Goal: Use online tool/utility

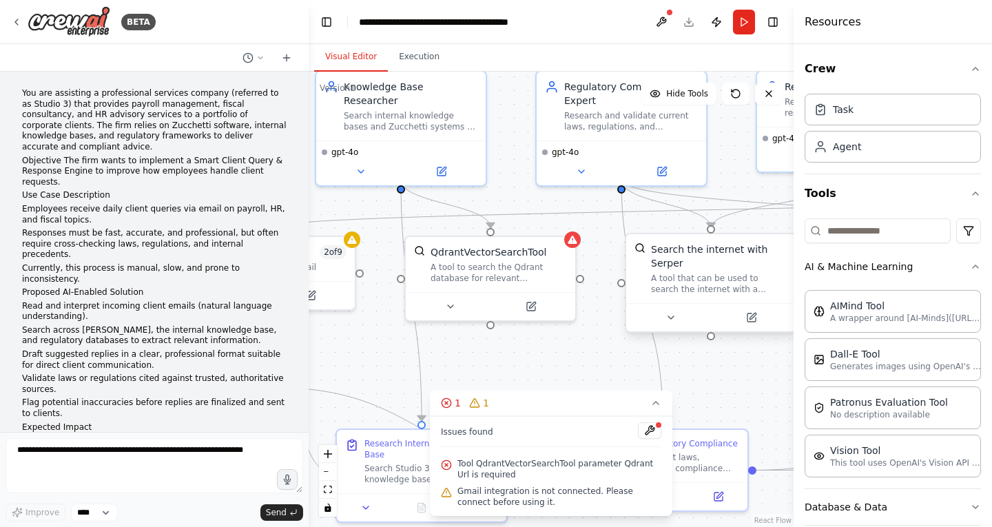
scroll to position [1552, 0]
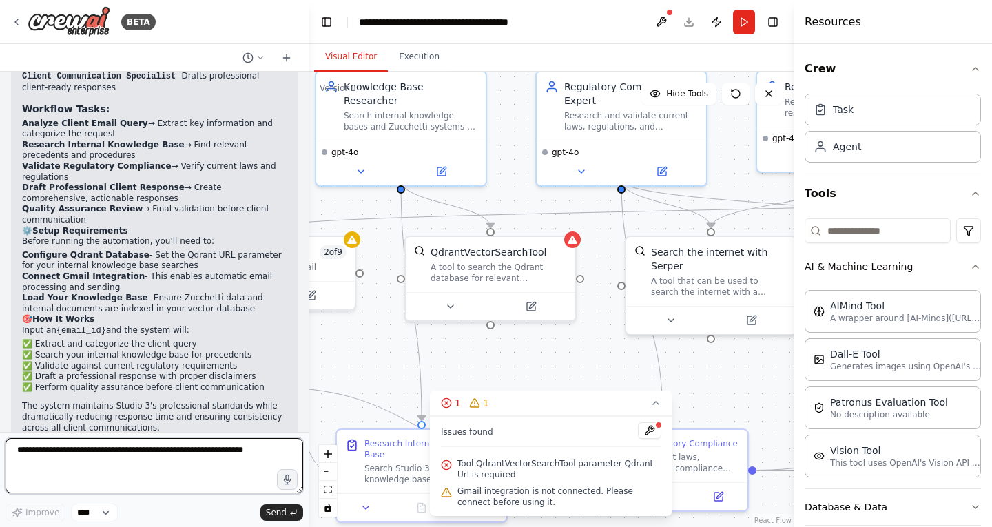
click at [132, 456] on textarea at bounding box center [155, 465] width 298 height 55
click at [84, 515] on select "****" at bounding box center [94, 513] width 47 height 18
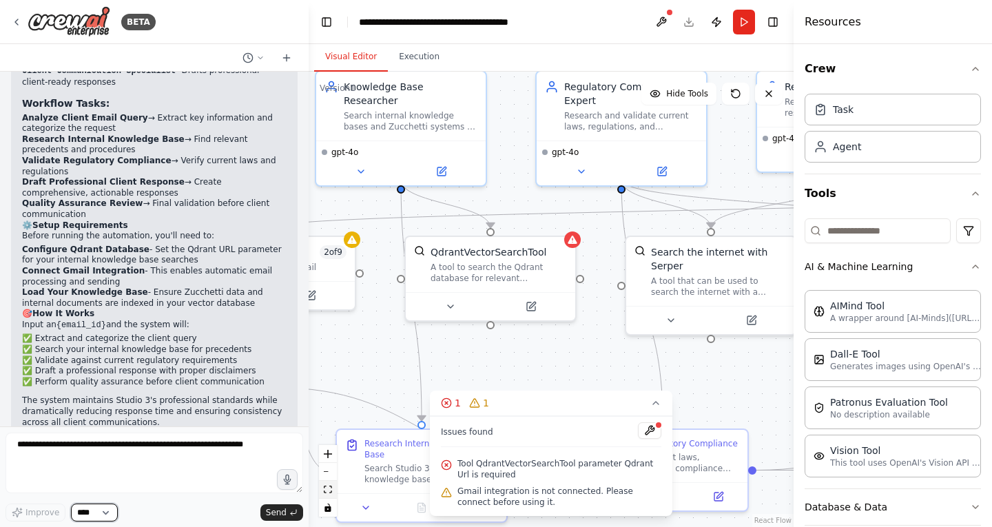
scroll to position [1558, 0]
drag, startPoint x: 302, startPoint y: 489, endPoint x: 323, endPoint y: 495, distance: 21.6
click at [323, 495] on div "BETA You are assisting a professional services company (referred to as Studio 3…" at bounding box center [496, 263] width 992 height 527
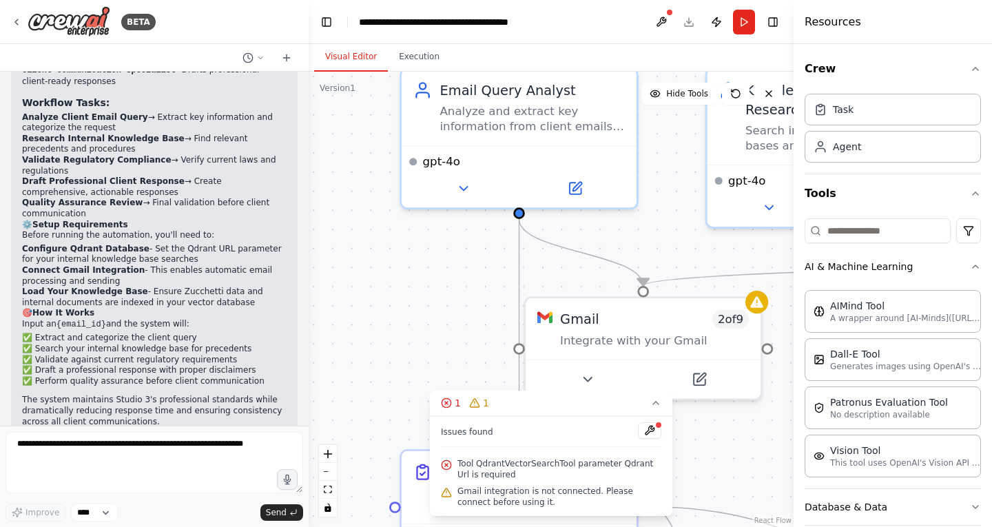
drag, startPoint x: 380, startPoint y: 227, endPoint x: 801, endPoint y: 333, distance: 434.2
click at [801, 333] on div "BETA You are assisting a professional services company (referred to as Studio 3…" at bounding box center [496, 263] width 992 height 527
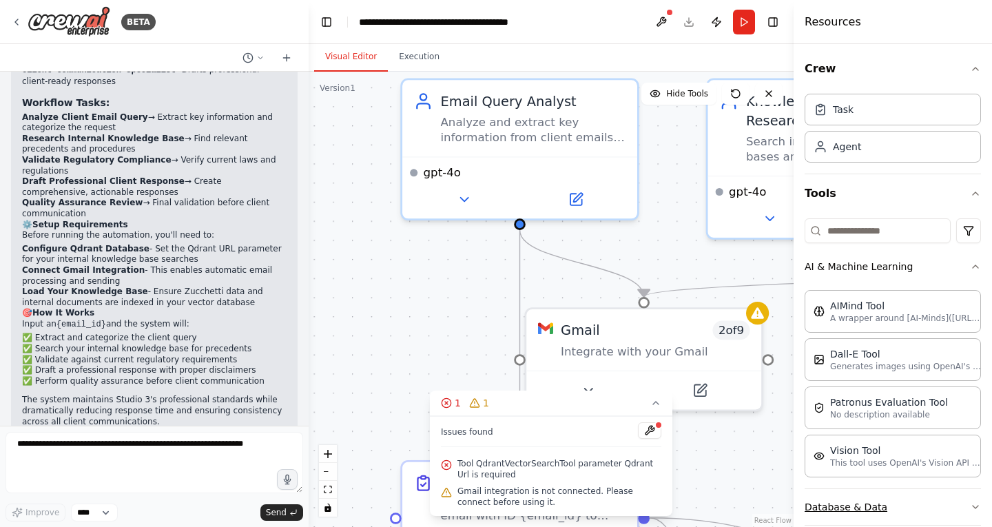
click at [864, 516] on button "Database & Data" at bounding box center [893, 507] width 176 height 36
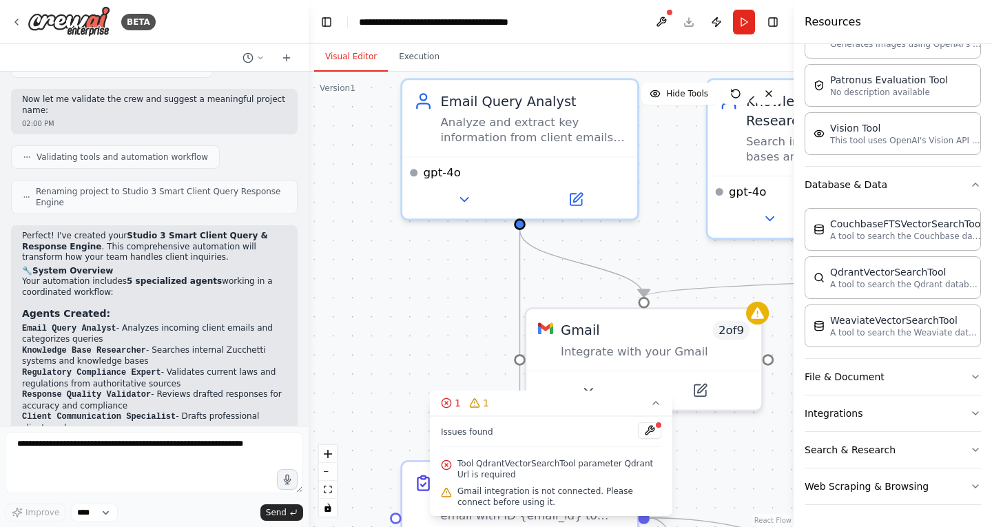
scroll to position [1211, 0]
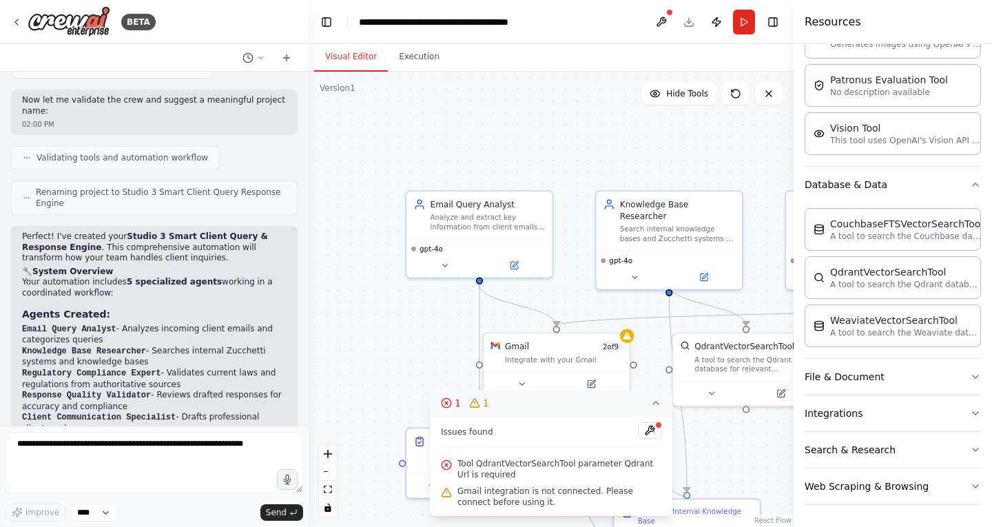
click at [663, 404] on button "1 1" at bounding box center [551, 403] width 243 height 25
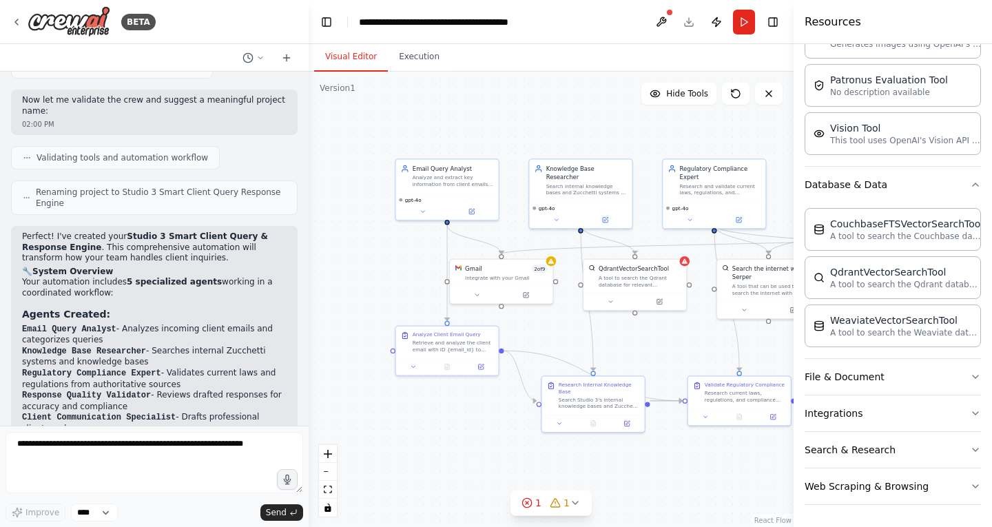
drag, startPoint x: 493, startPoint y: 229, endPoint x: 429, endPoint y: 104, distance: 140.5
click at [429, 104] on div ".deletable-edge-delete-btn { width: 20px; height: 20px; border: 0px solid #ffff…" at bounding box center [551, 300] width 485 height 456
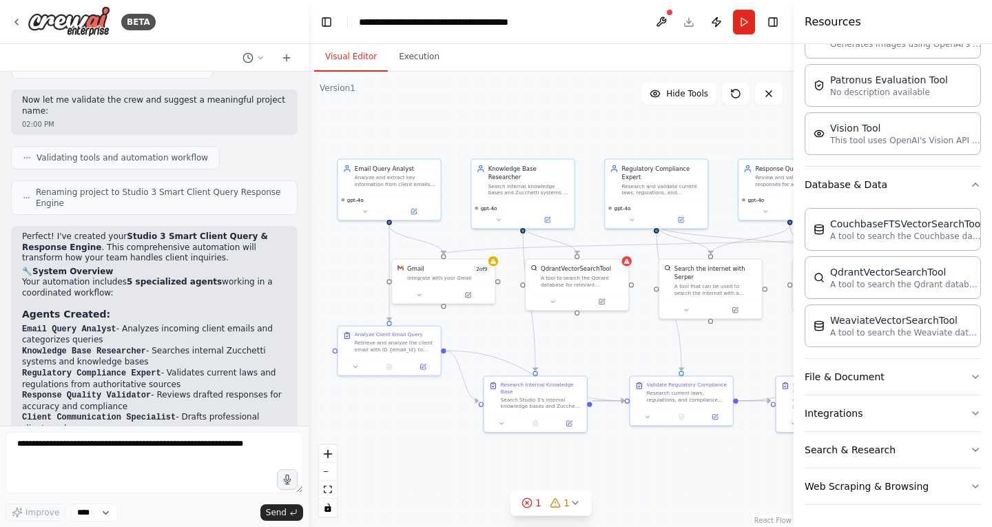
drag, startPoint x: 600, startPoint y: 428, endPoint x: 573, endPoint y: 456, distance: 38.0
click at [573, 456] on div ".deletable-edge-delete-btn { width: 20px; height: 20px; border: 0px solid #ffff…" at bounding box center [551, 300] width 485 height 456
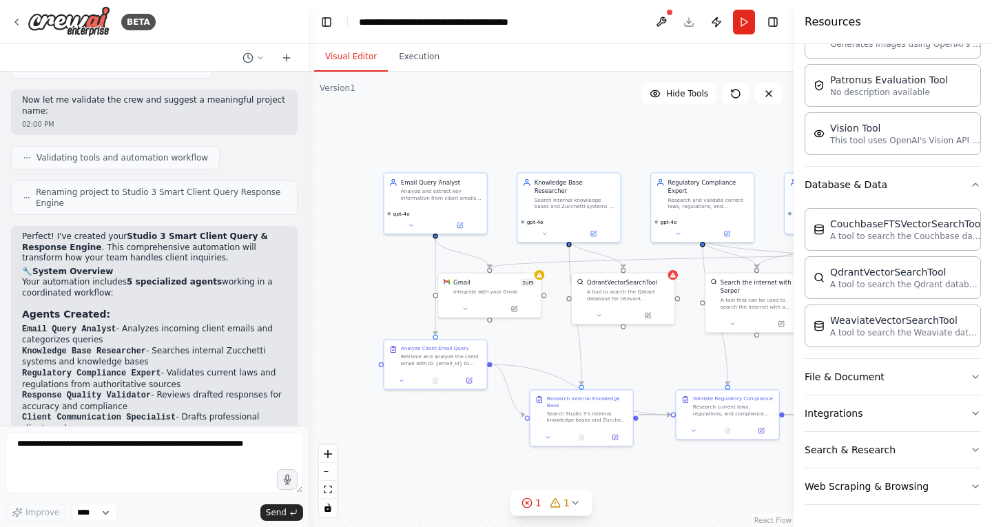
drag, startPoint x: 573, startPoint y: 456, endPoint x: 651, endPoint y: 482, distance: 82.2
click at [651, 482] on div ".deletable-edge-delete-btn { width: 20px; height: 20px; border: 0px solid #ffff…" at bounding box center [551, 300] width 485 height 456
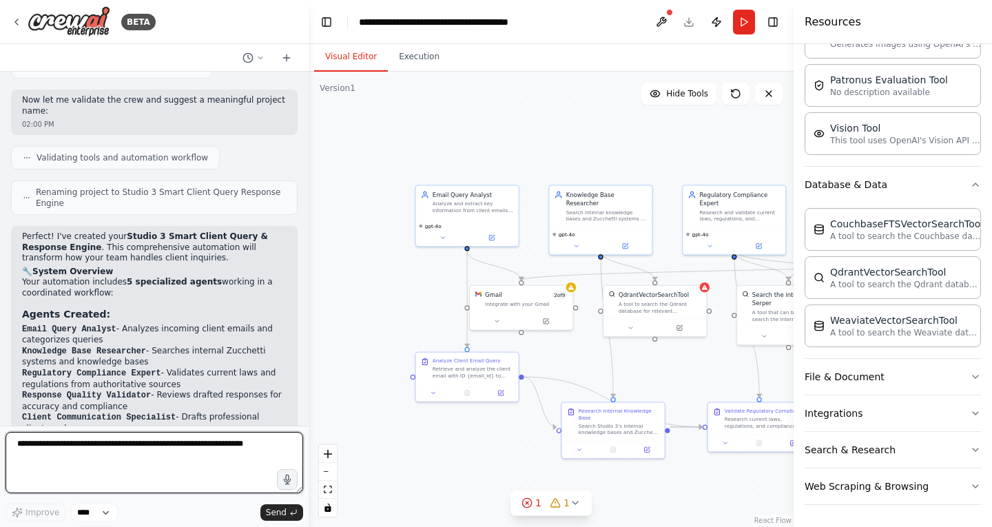
click at [176, 453] on textarea at bounding box center [155, 462] width 298 height 61
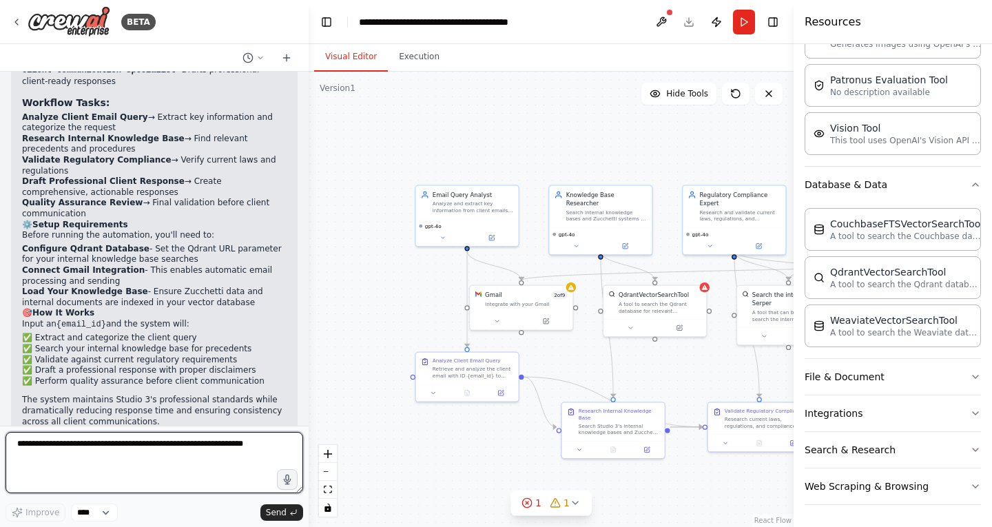
click at [225, 476] on textarea at bounding box center [155, 462] width 298 height 61
type textarea "**********"
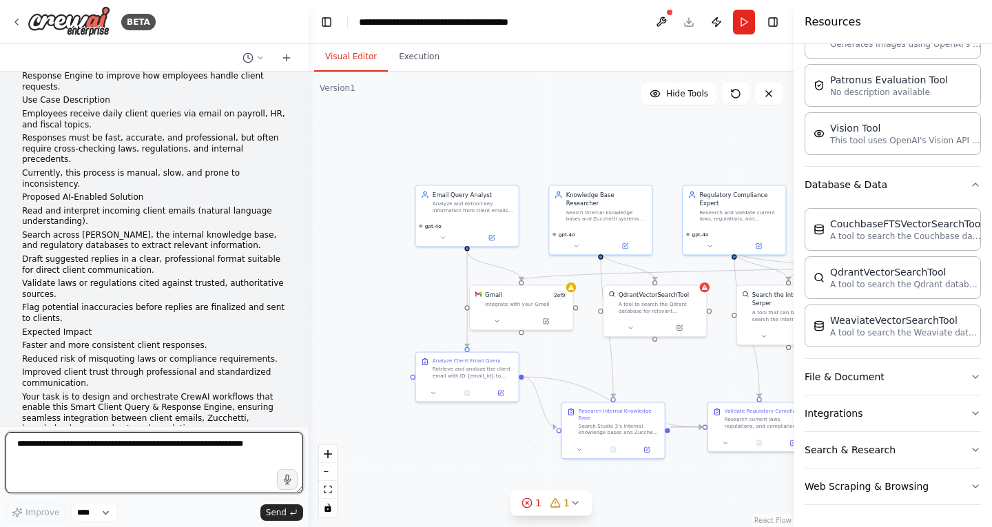
scroll to position [72, 0]
